Goal: Complete application form

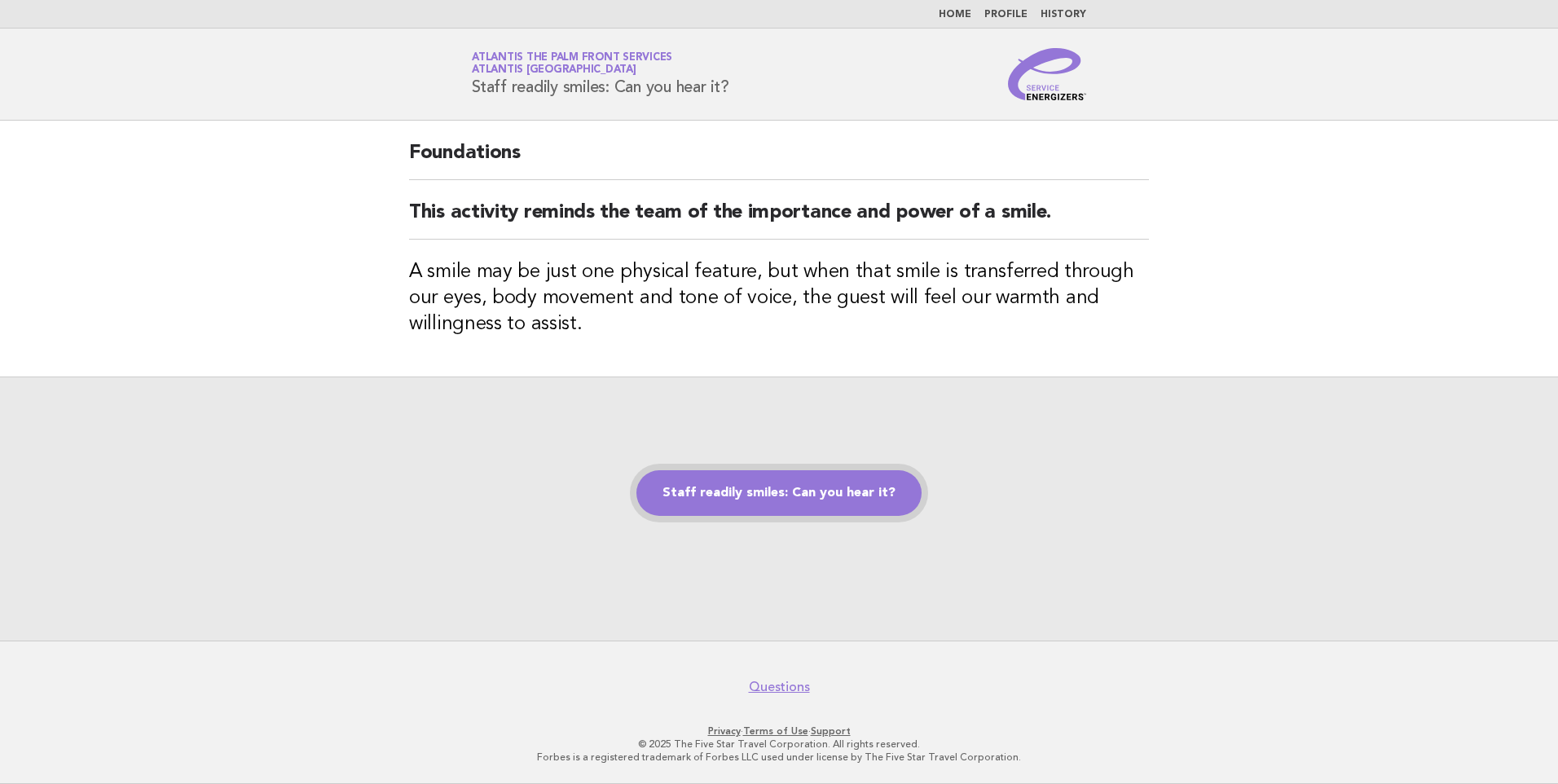
click at [854, 494] on link "Staff readily smiles: Can you hear it?" at bounding box center [779, 493] width 285 height 45
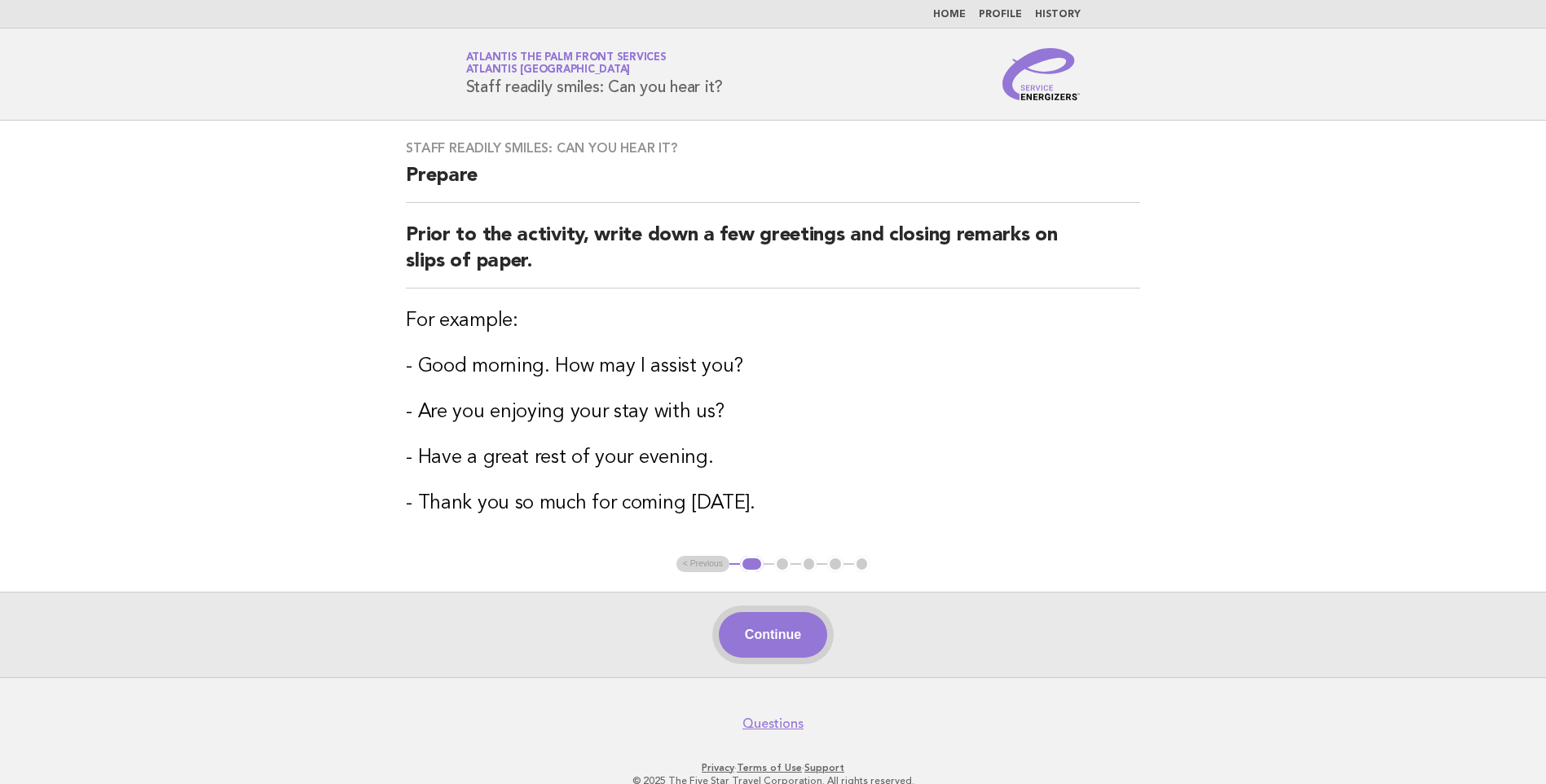
click at [802, 638] on button "Continue" at bounding box center [773, 635] width 108 height 45
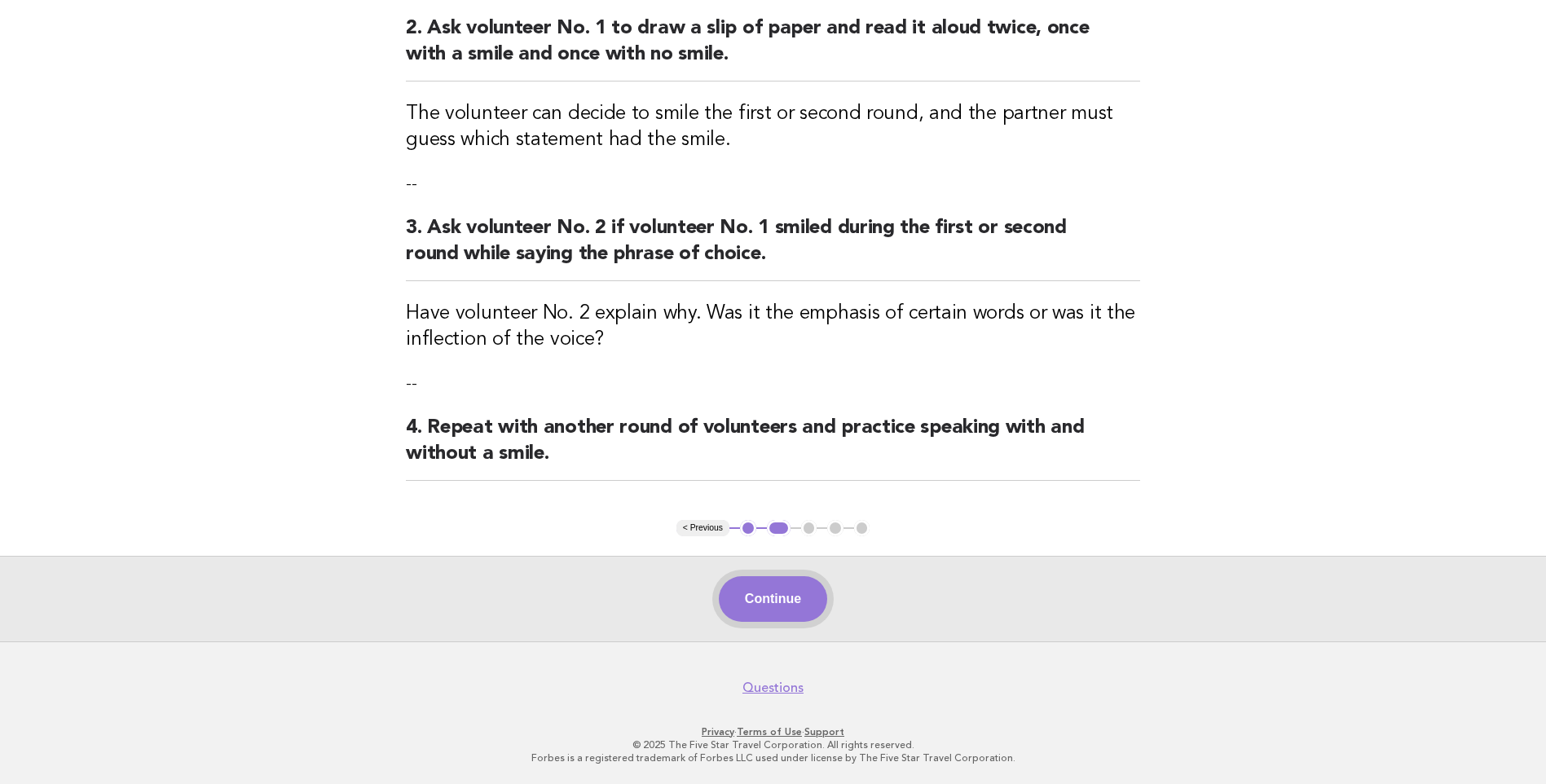
click at [774, 610] on button "Continue" at bounding box center [773, 598] width 108 height 45
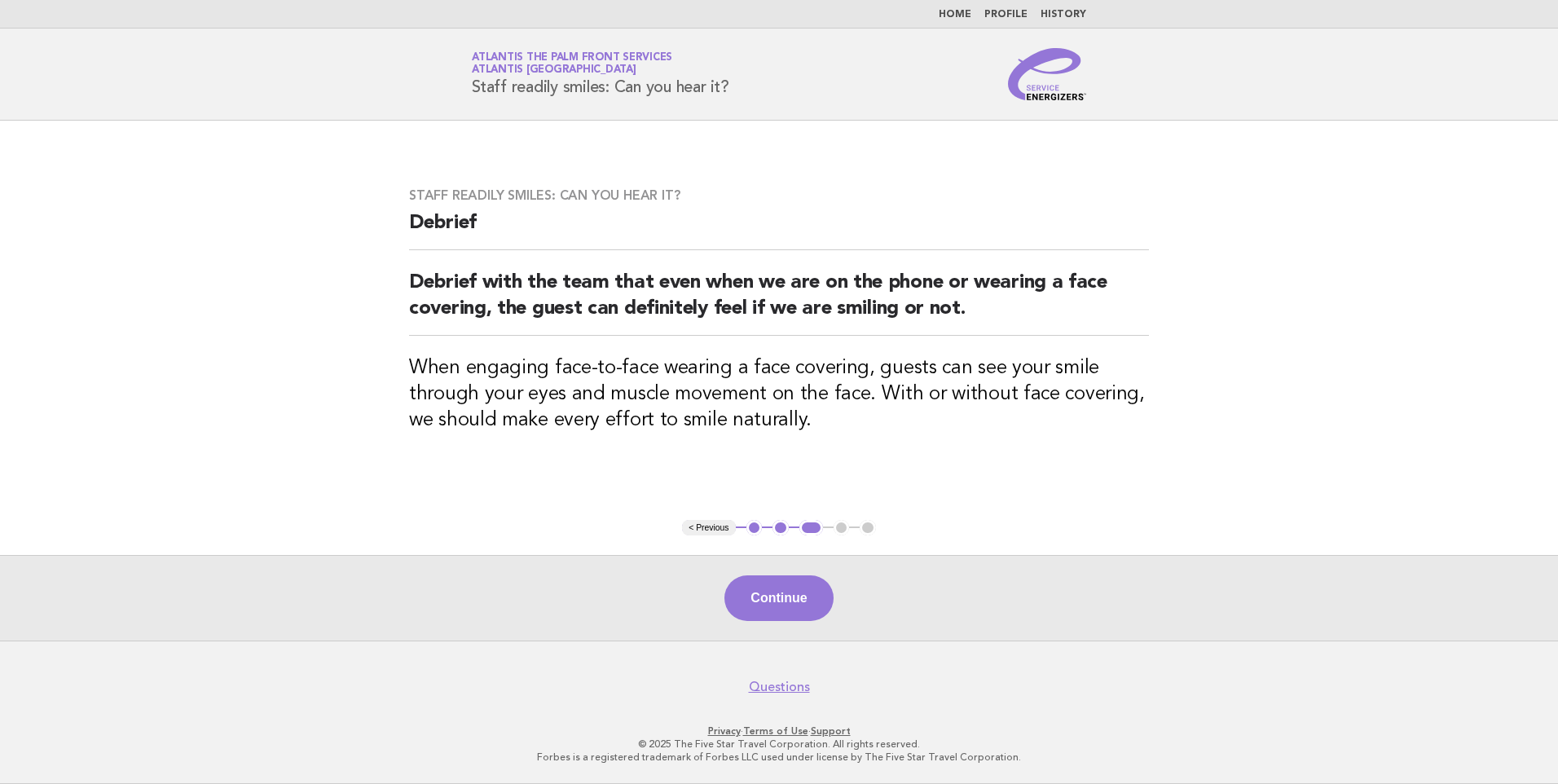
click at [755, 624] on div "Continue" at bounding box center [779, 597] width 1558 height 85
click at [755, 613] on button "Continue" at bounding box center [778, 597] width 108 height 45
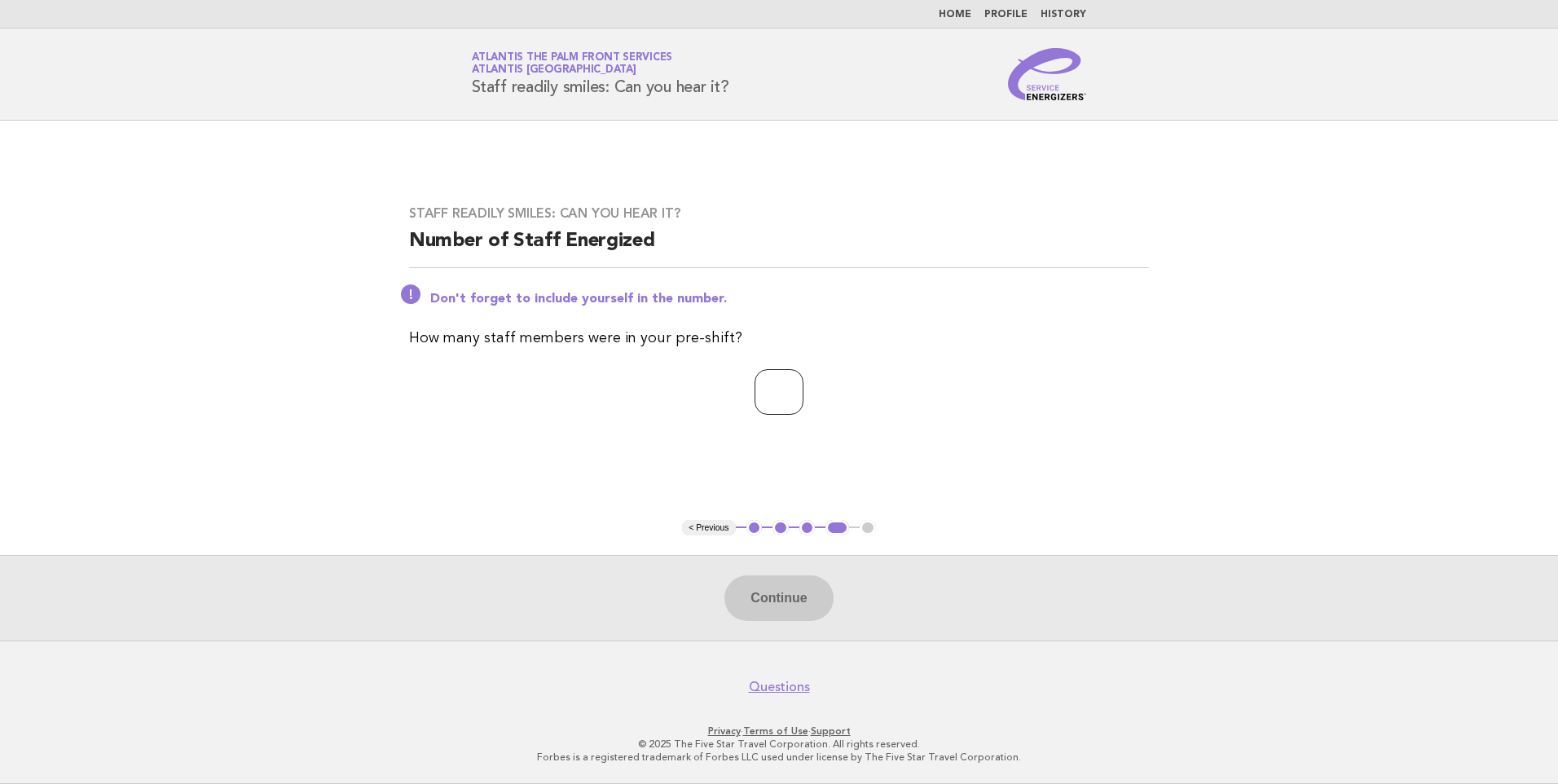
click at [761, 392] on input "number" at bounding box center [779, 392] width 49 height 45
type input "*"
click at [713, 582] on div "Continue" at bounding box center [779, 597] width 1558 height 85
click at [757, 603] on button "Continue" at bounding box center [778, 597] width 108 height 45
